Goal: Find specific page/section

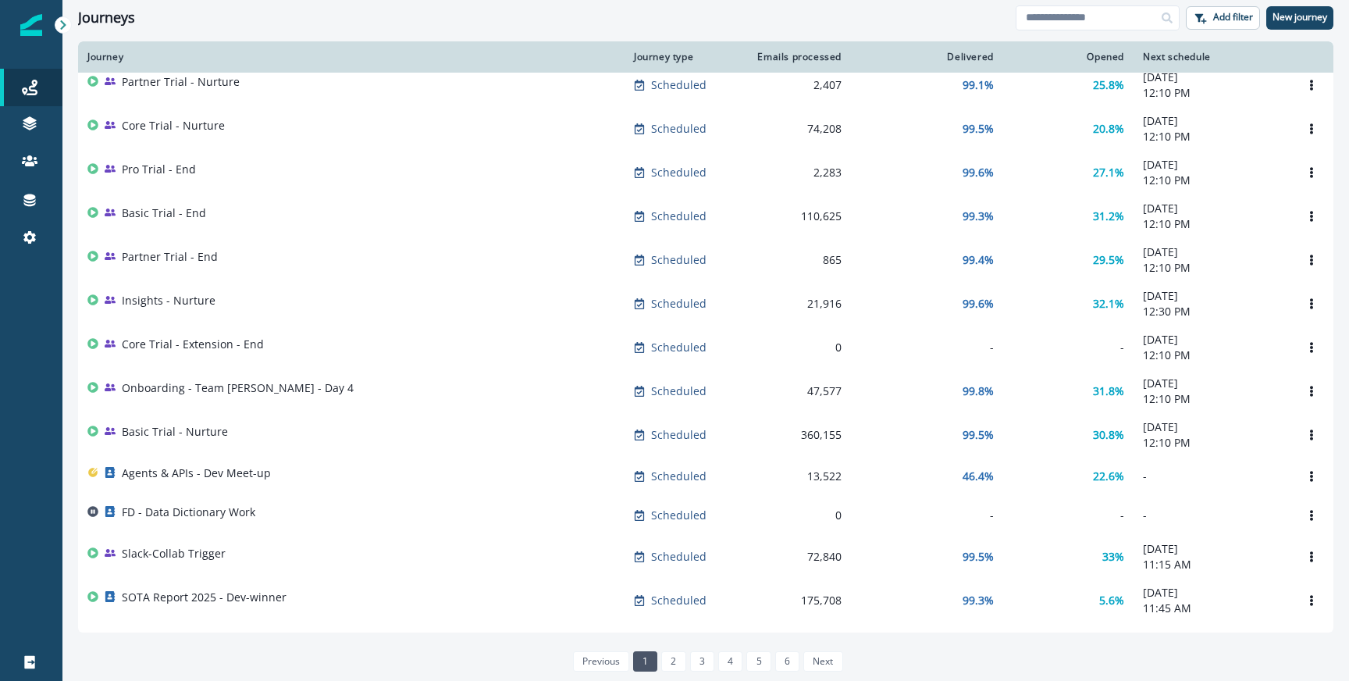
scroll to position [229, 0]
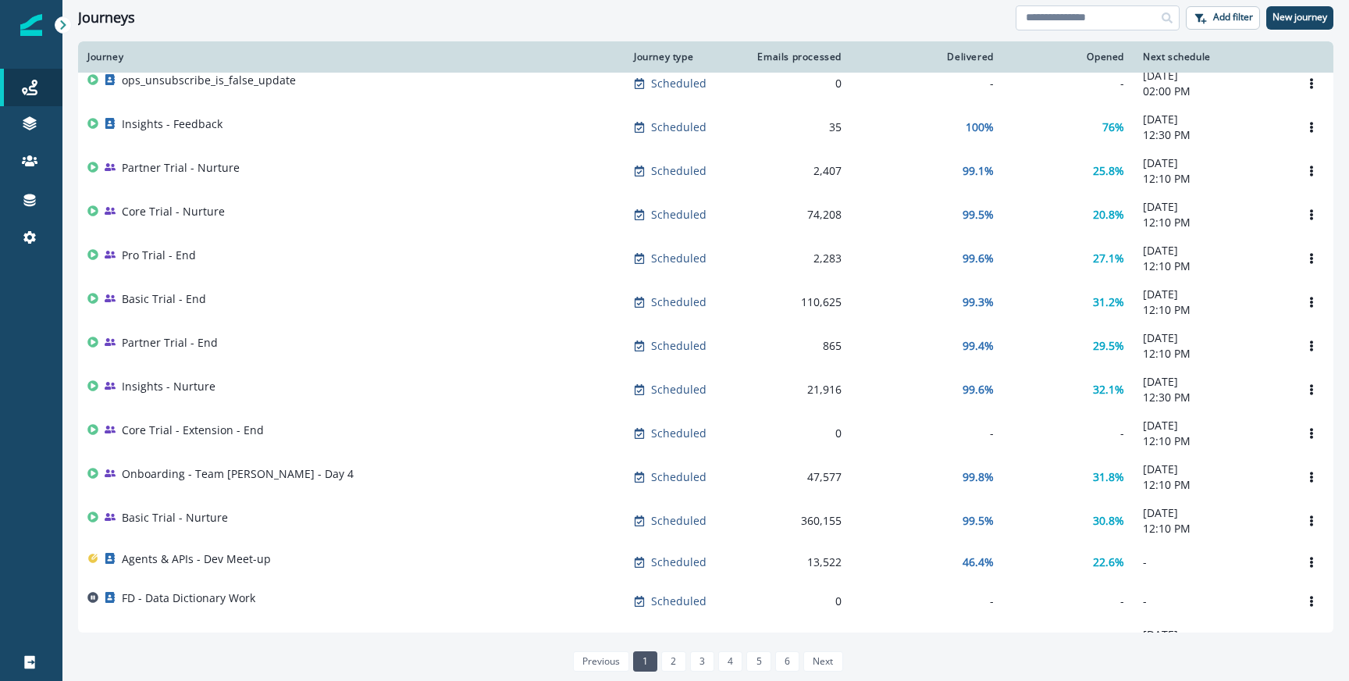
click at [1106, 19] on input at bounding box center [1097, 17] width 164 height 25
type input "*"
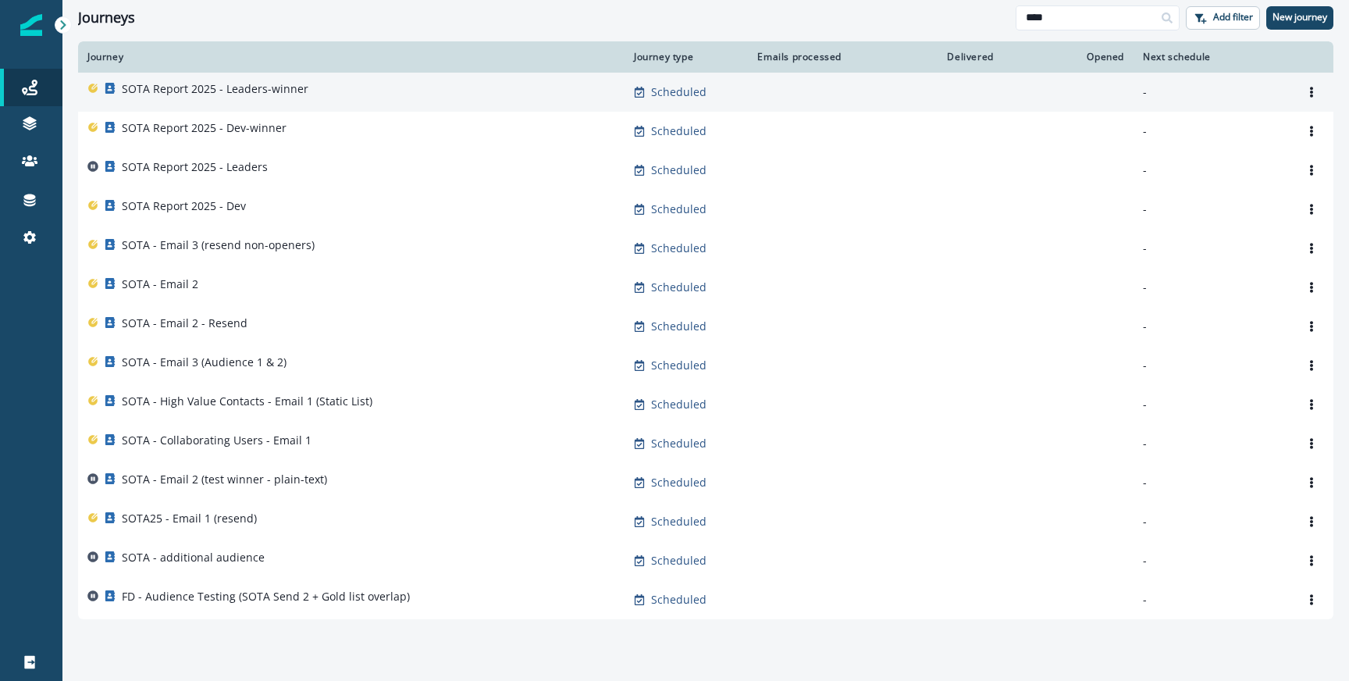
type input "****"
click at [296, 84] on p "SOTA Report 2025 - Leaders-winner" at bounding box center [215, 89] width 187 height 16
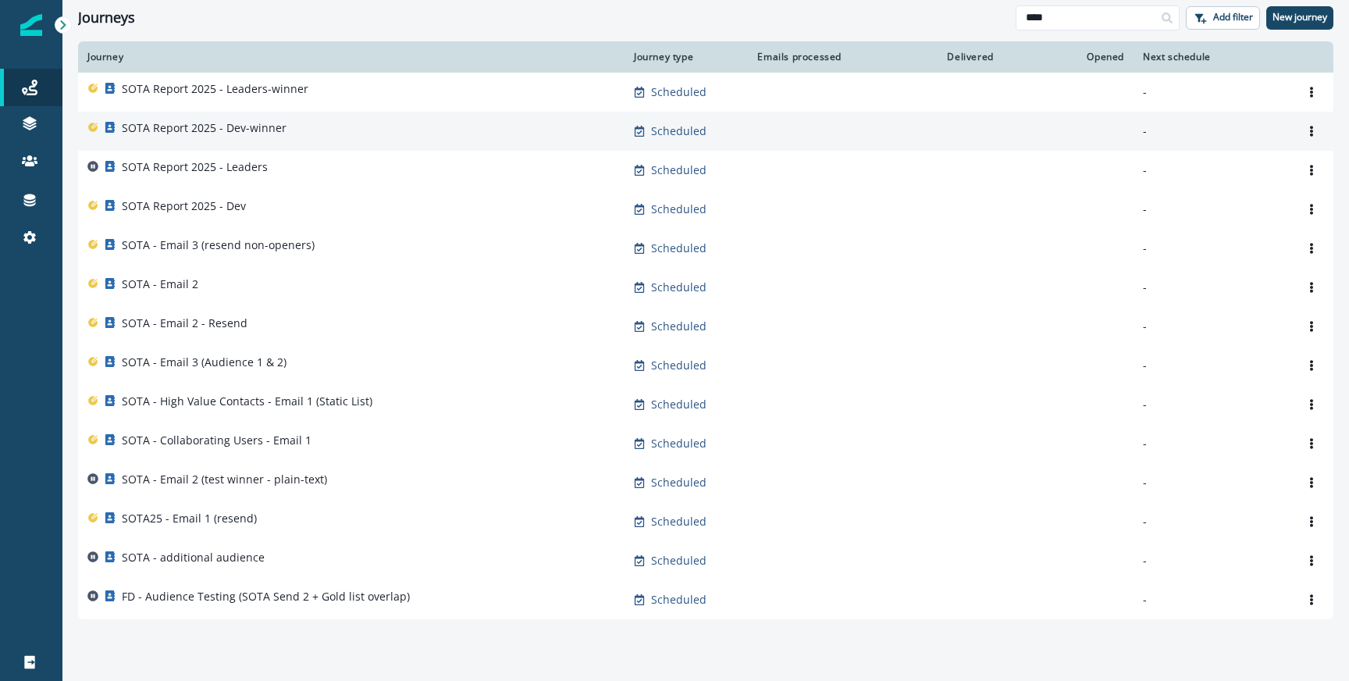
click at [311, 120] on div "SOTA Report 2025 - Dev-winner" at bounding box center [351, 131] width 528 height 22
